Goal: Navigation & Orientation: Find specific page/section

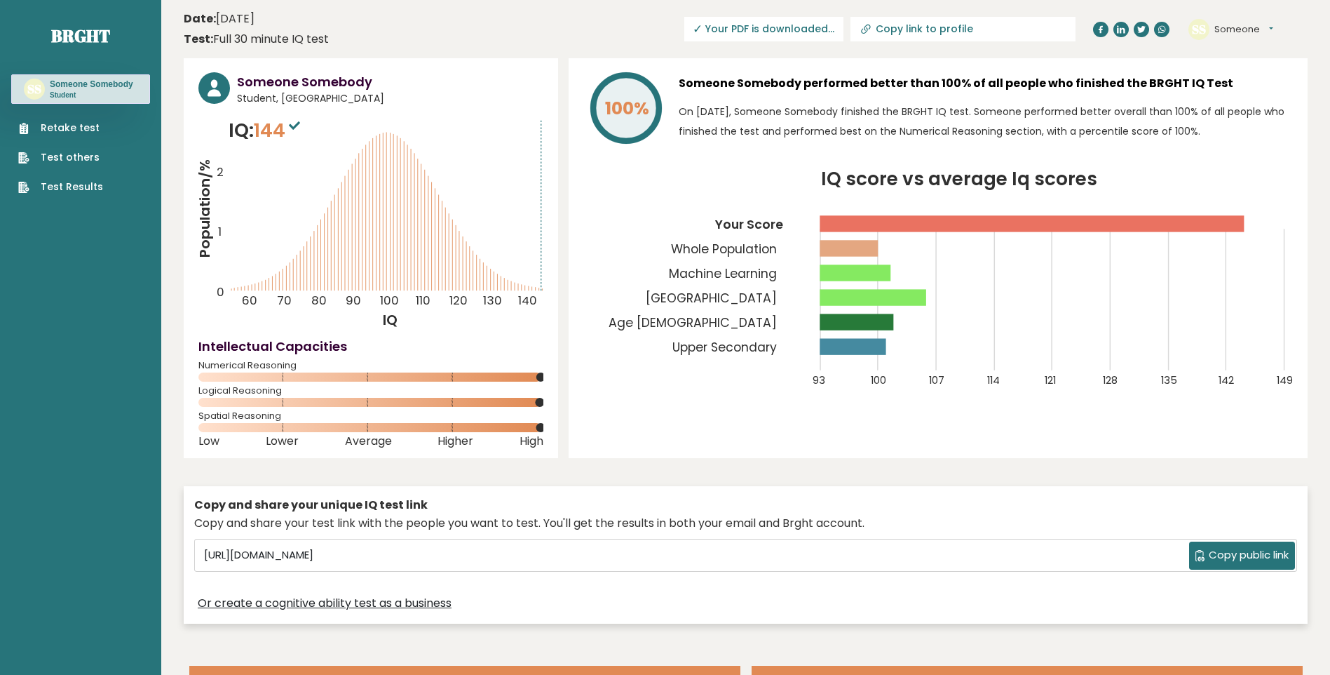
click at [1245, 24] on button "Someone" at bounding box center [1244, 29] width 59 height 14
click at [963, 27] on input "Copy link to profile" at bounding box center [971, 28] width 191 height 11
type input "https://brght.org/profile/someone-somebody-6/?utm_source=share&utm_medium=copy&…"
click at [598, 34] on header "Date: September 15, 2025 Test: Full 30 minute IQ test Download PDF Downloading.…" at bounding box center [746, 29] width 1124 height 44
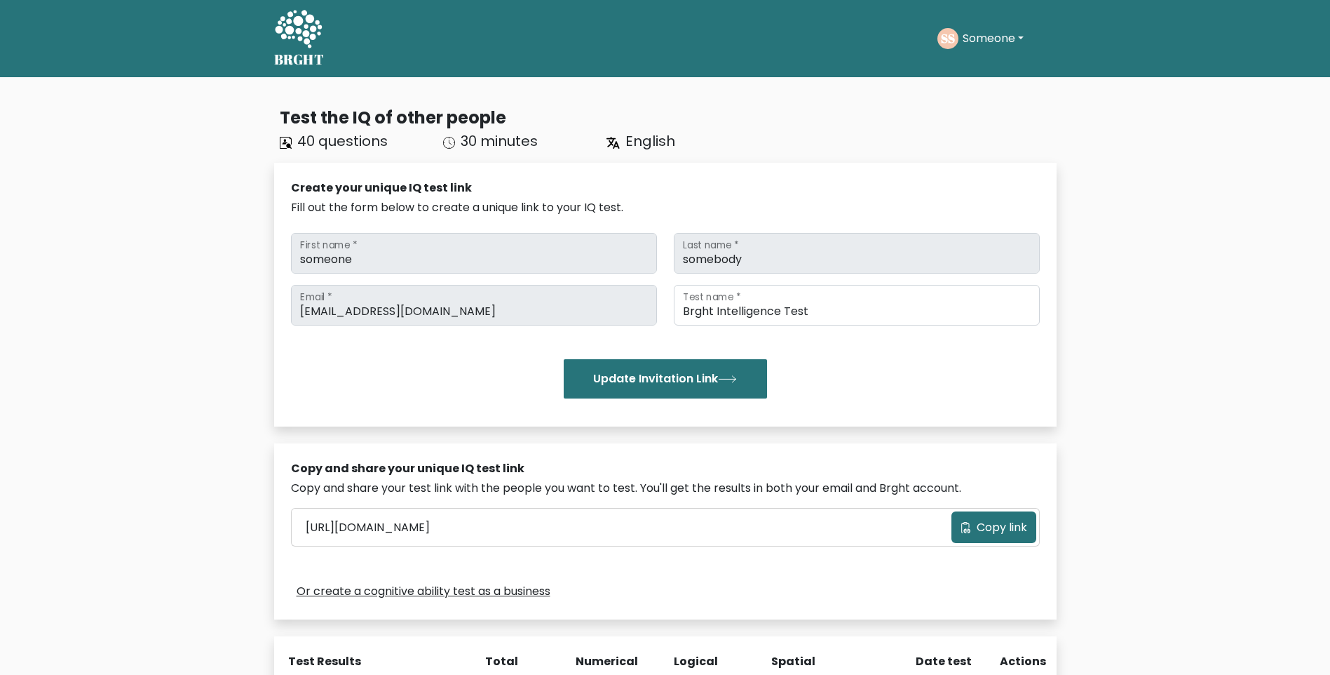
click at [992, 34] on button "Someone" at bounding box center [993, 38] width 69 height 18
click at [988, 69] on link "Dashboard" at bounding box center [993, 68] width 111 height 22
click at [309, 53] on h5 "BRGHT" at bounding box center [299, 59] width 50 height 17
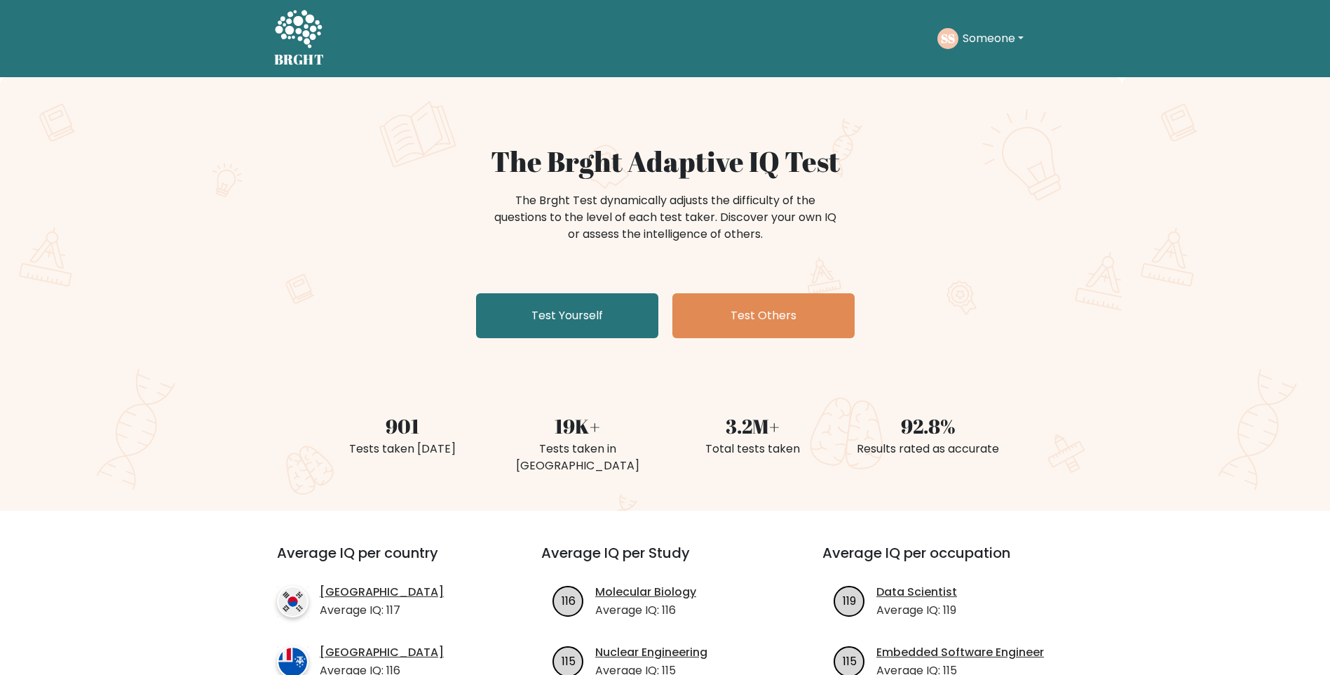
click at [990, 38] on button "Someone" at bounding box center [993, 38] width 69 height 18
click at [988, 73] on link "Dashboard" at bounding box center [993, 68] width 111 height 22
